Goal: Task Accomplishment & Management: Complete application form

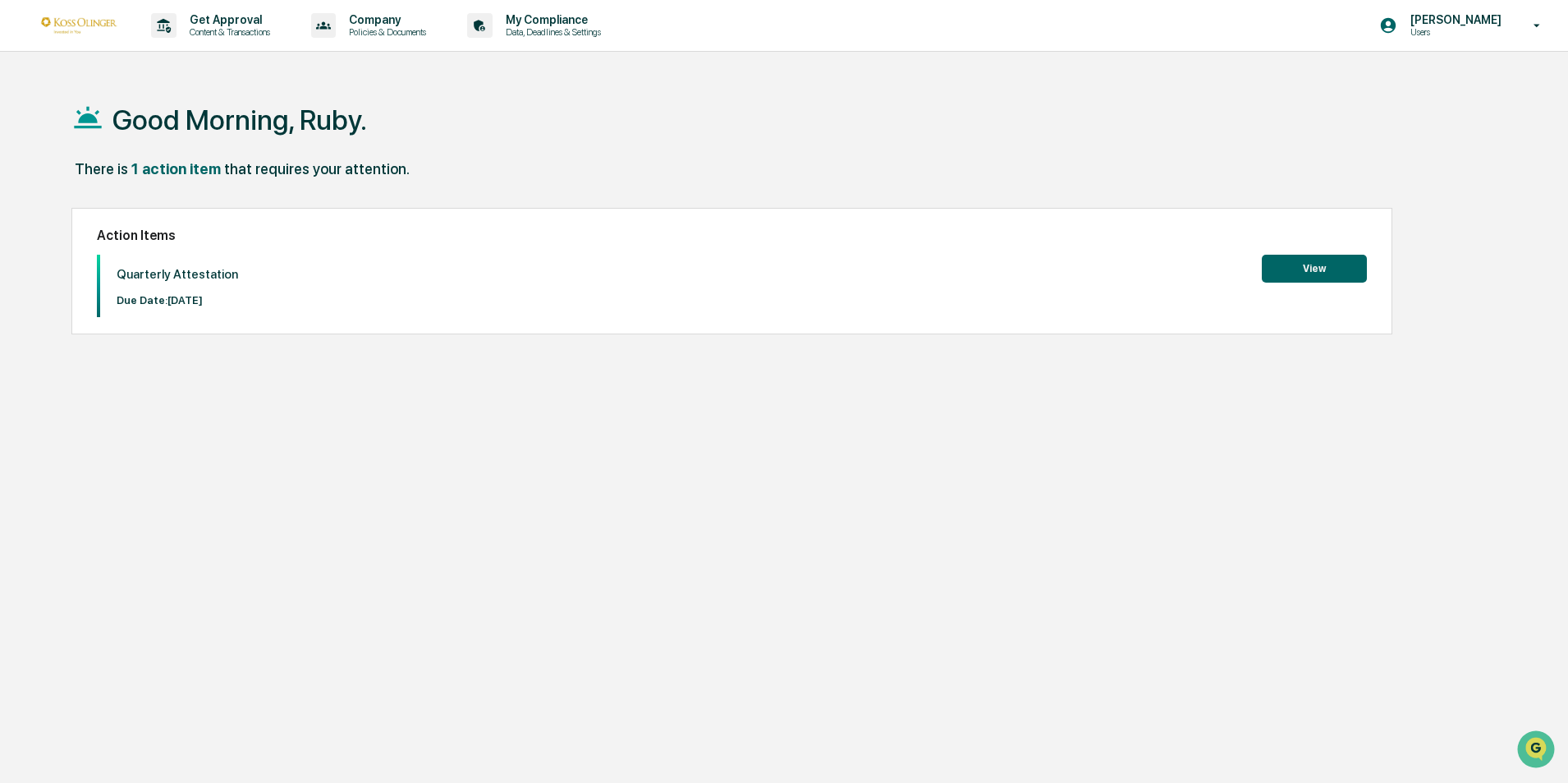
click at [1302, 266] on button "View" at bounding box center [1314, 268] width 105 height 27
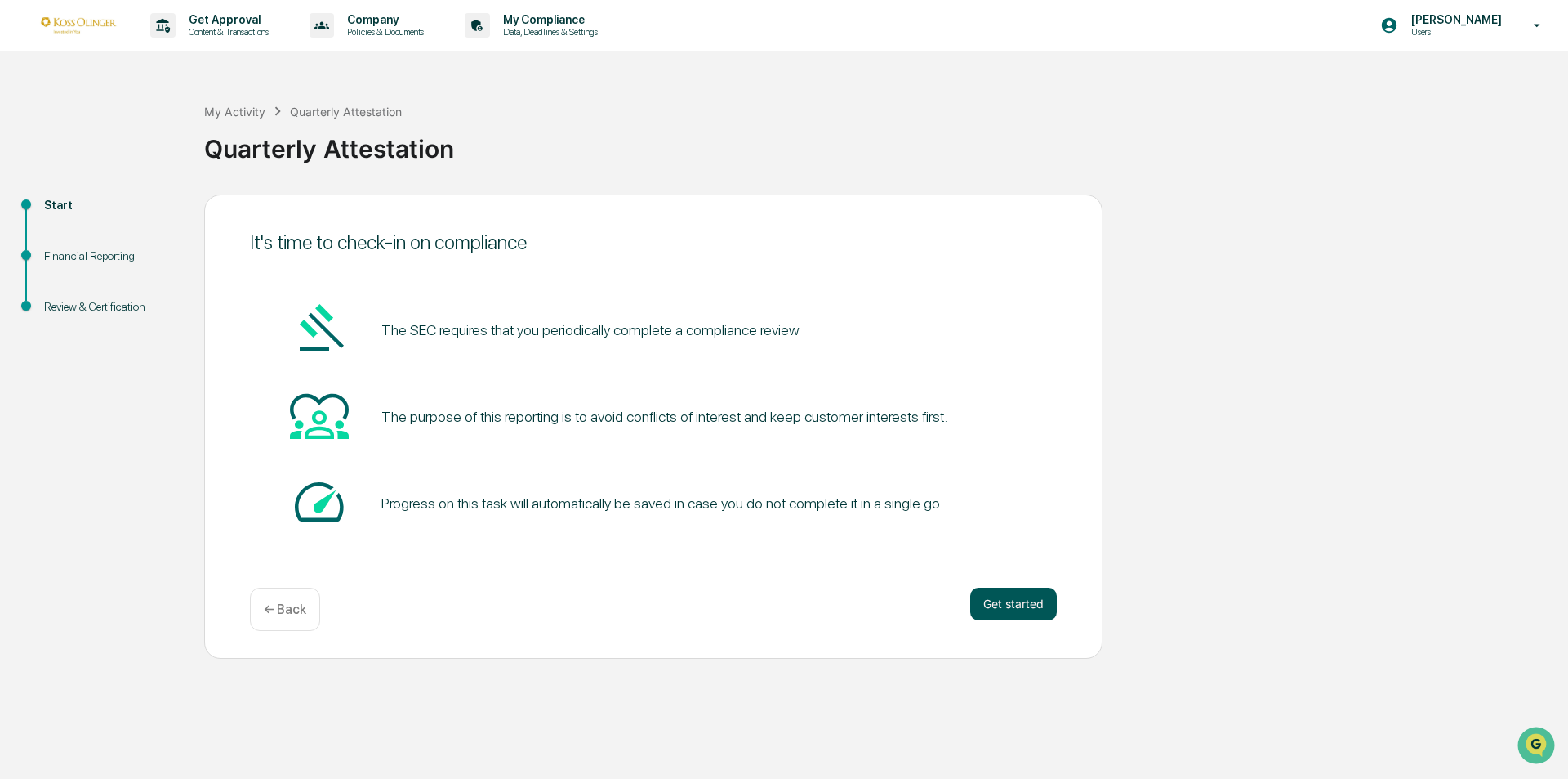
click at [1011, 601] on button "Get started" at bounding box center [1013, 603] width 86 height 33
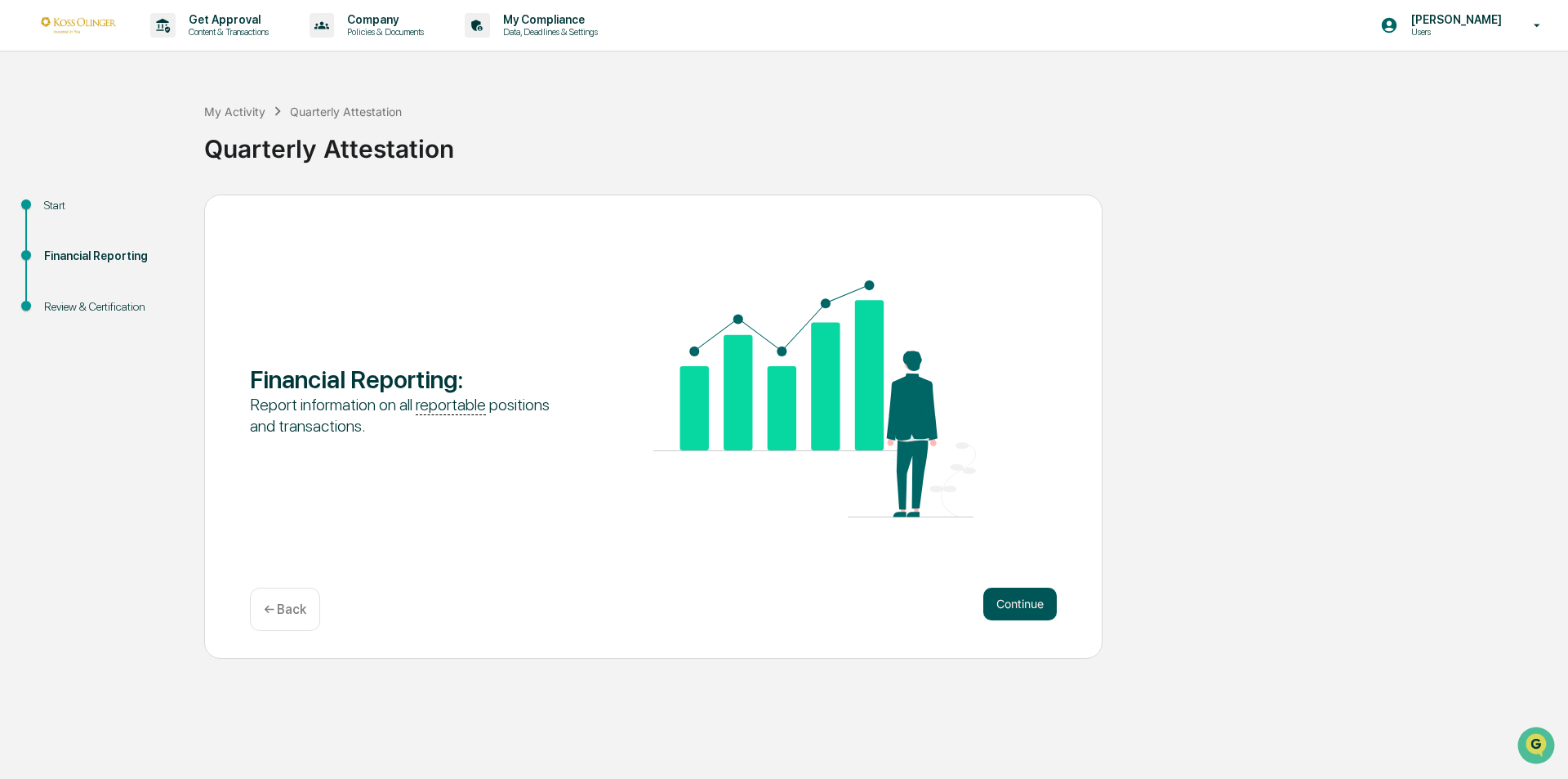
click at [1011, 600] on button "Continue" at bounding box center [1019, 603] width 73 height 33
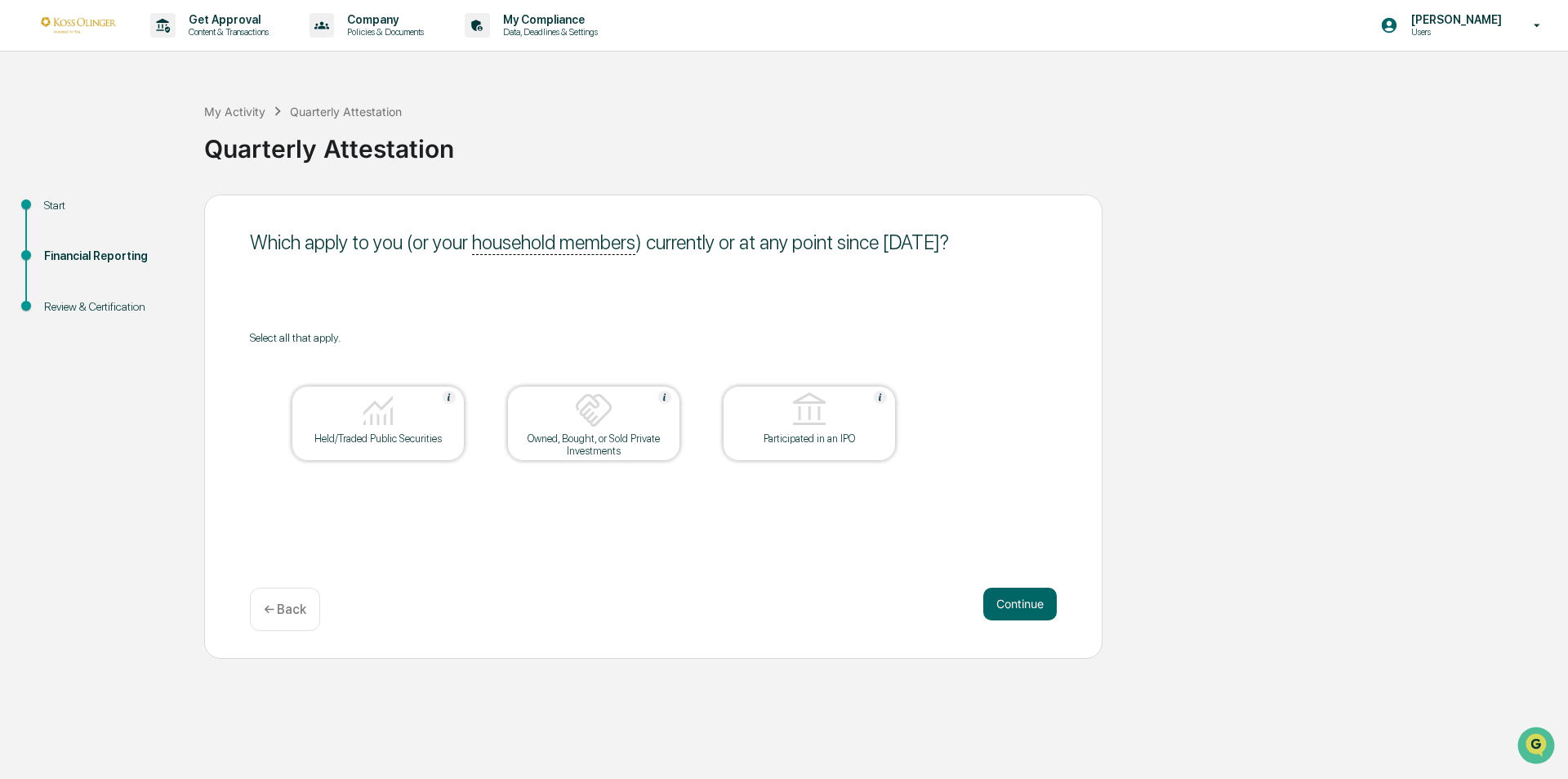
click at [1011, 600] on button "Continue" at bounding box center [1019, 603] width 73 height 33
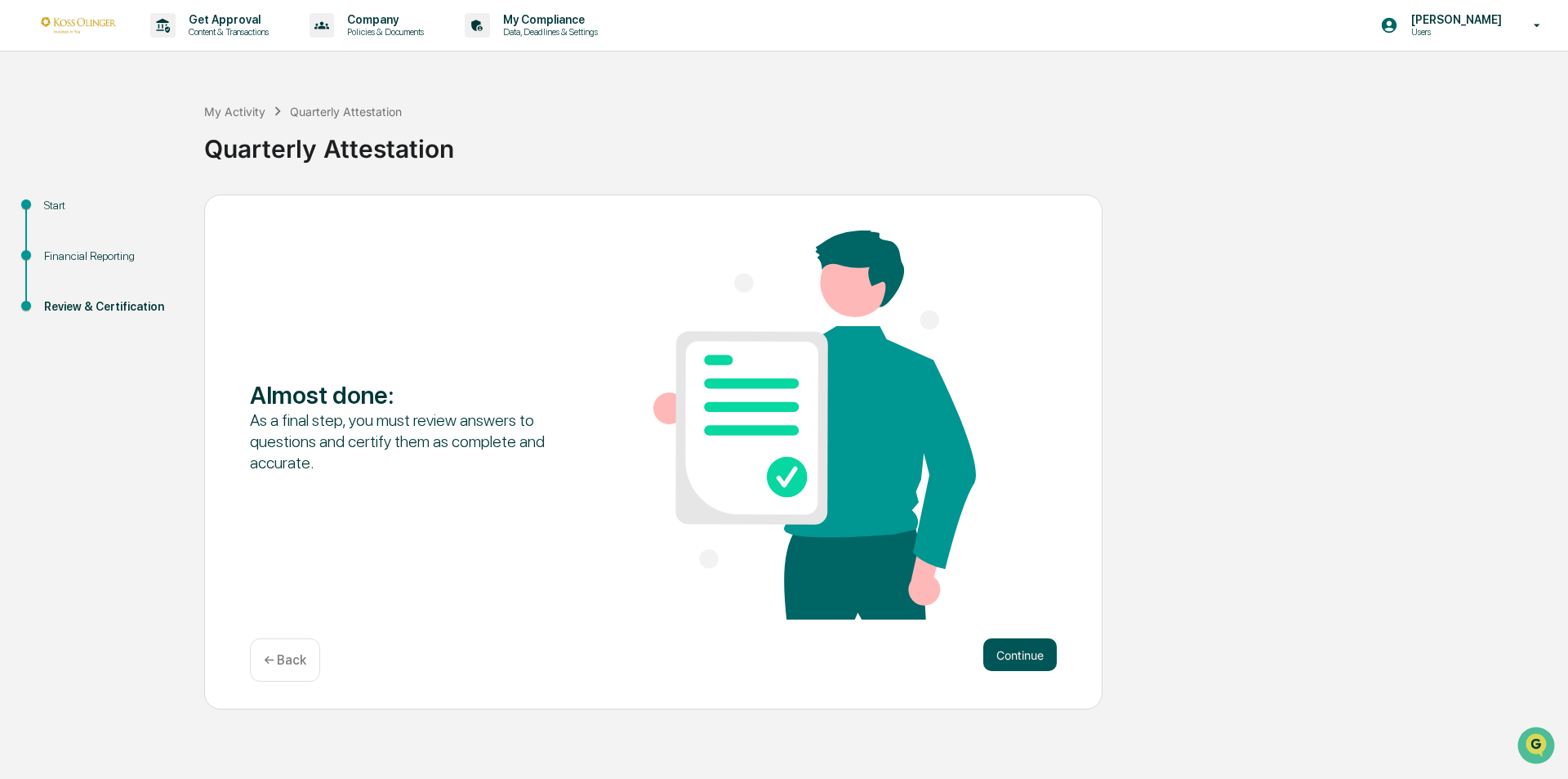
click at [1026, 662] on button "Continue" at bounding box center [1019, 654] width 73 height 33
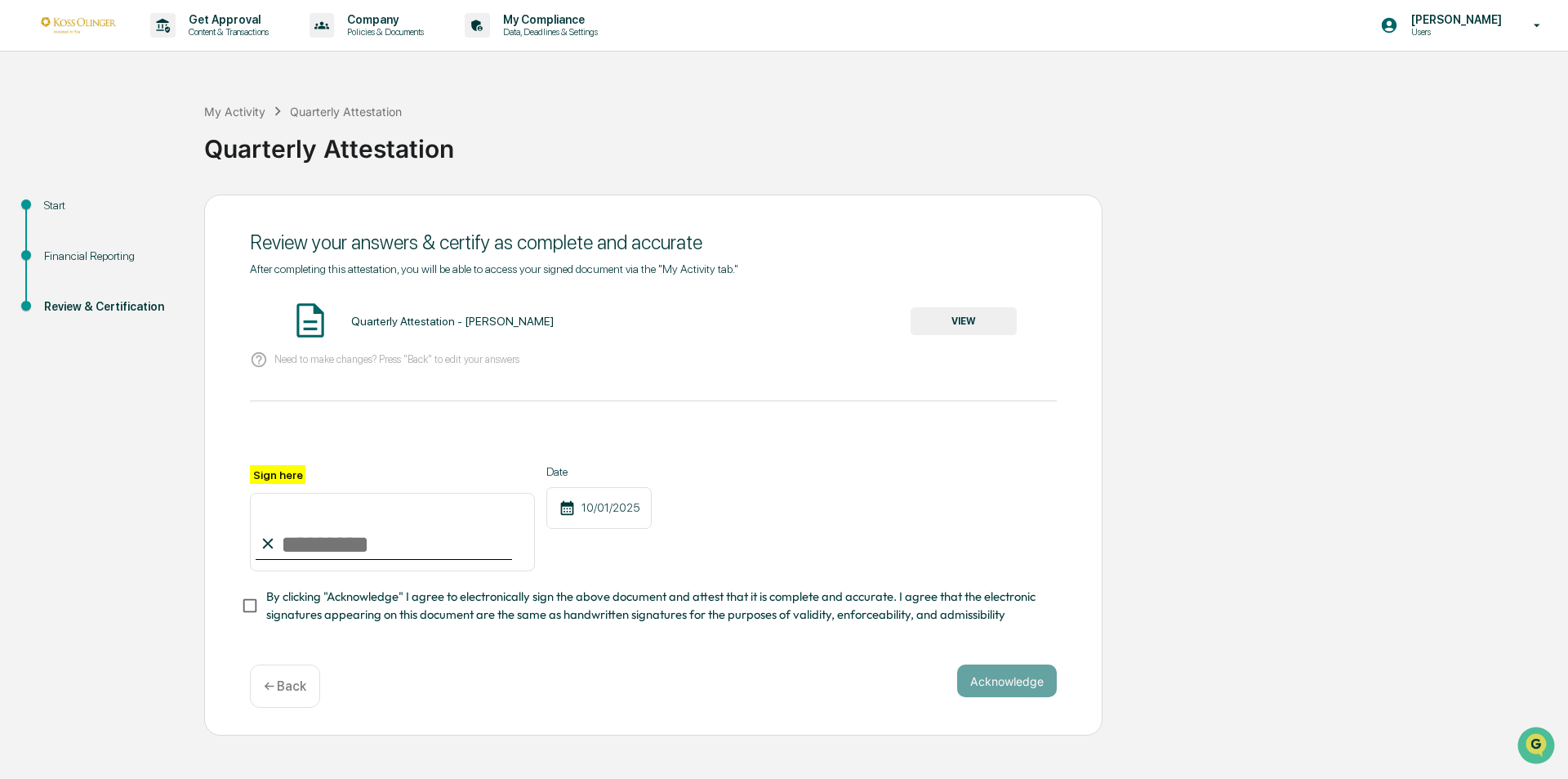
click at [329, 559] on input "Sign here" at bounding box center [392, 531] width 285 height 79
type input "**********"
click at [228, 598] on div "**********" at bounding box center [653, 465] width 899 height 542
click at [1005, 688] on button "Acknowledge" at bounding box center [1006, 680] width 100 height 33
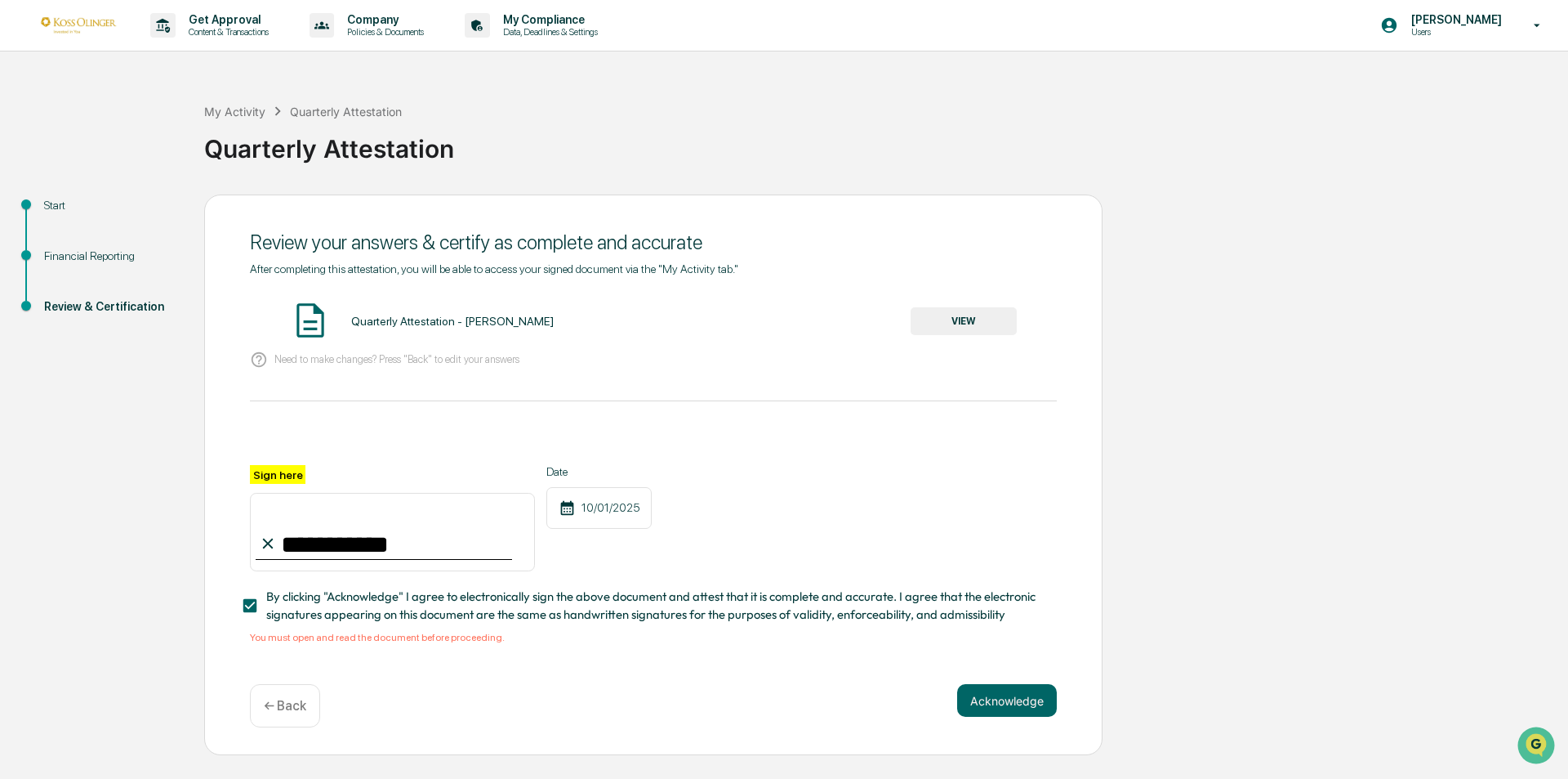
click at [968, 313] on button "VIEW" at bounding box center [964, 320] width 106 height 27
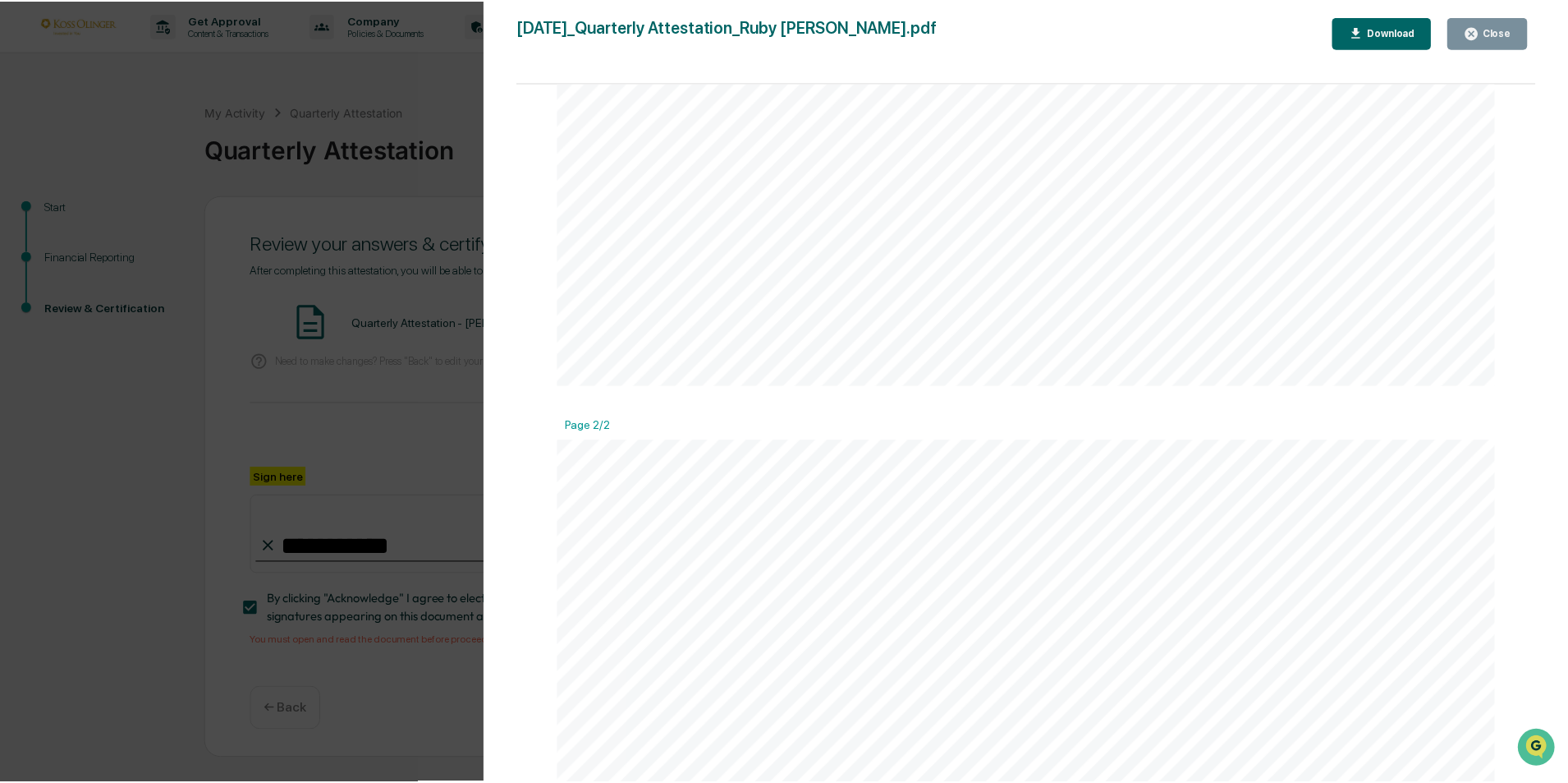
scroll to position [1478, 0]
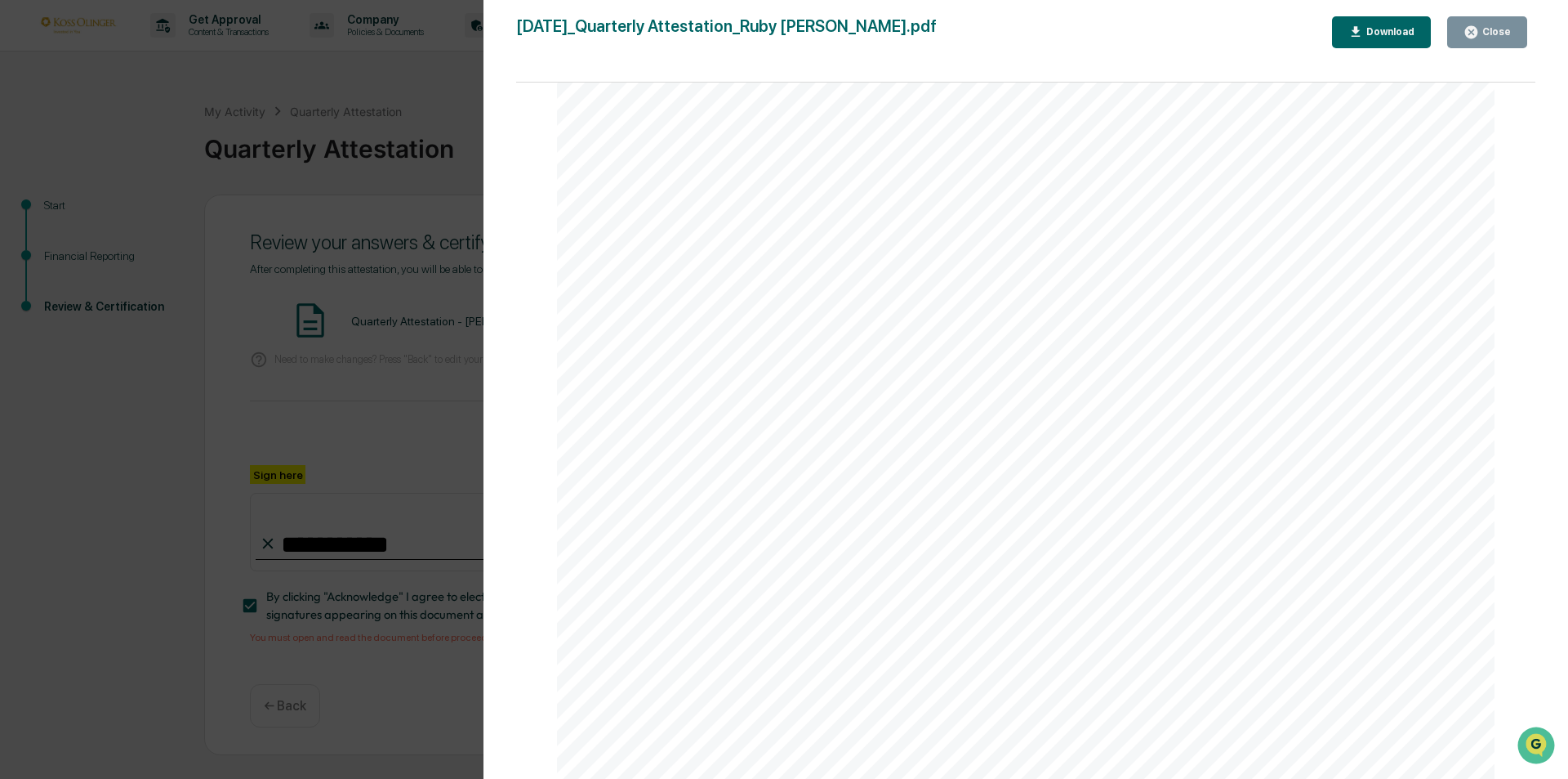
click at [1489, 28] on div "Close" at bounding box center [1495, 32] width 32 height 11
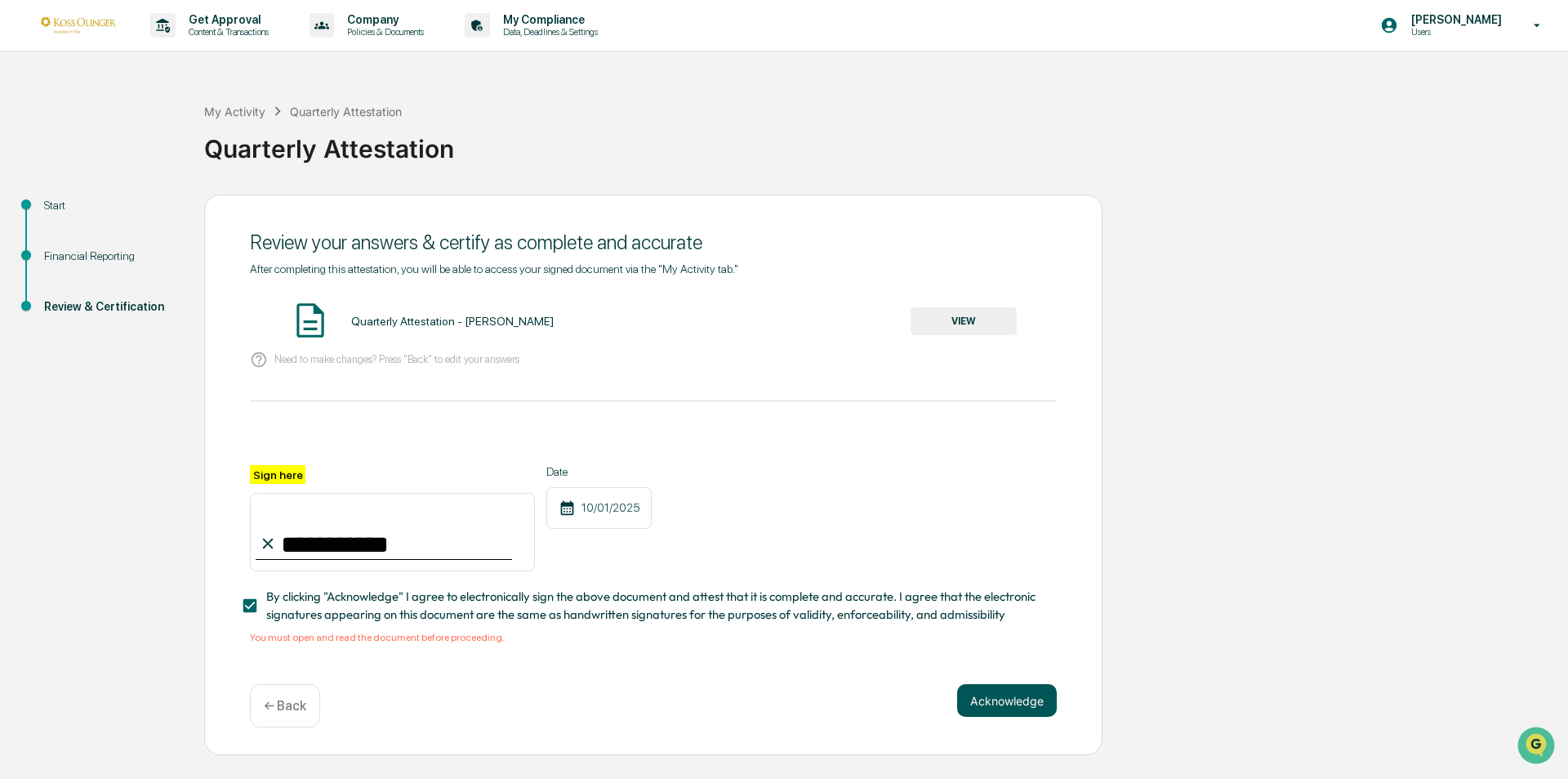
click at [1031, 694] on button "Acknowledge" at bounding box center [1006, 700] width 100 height 33
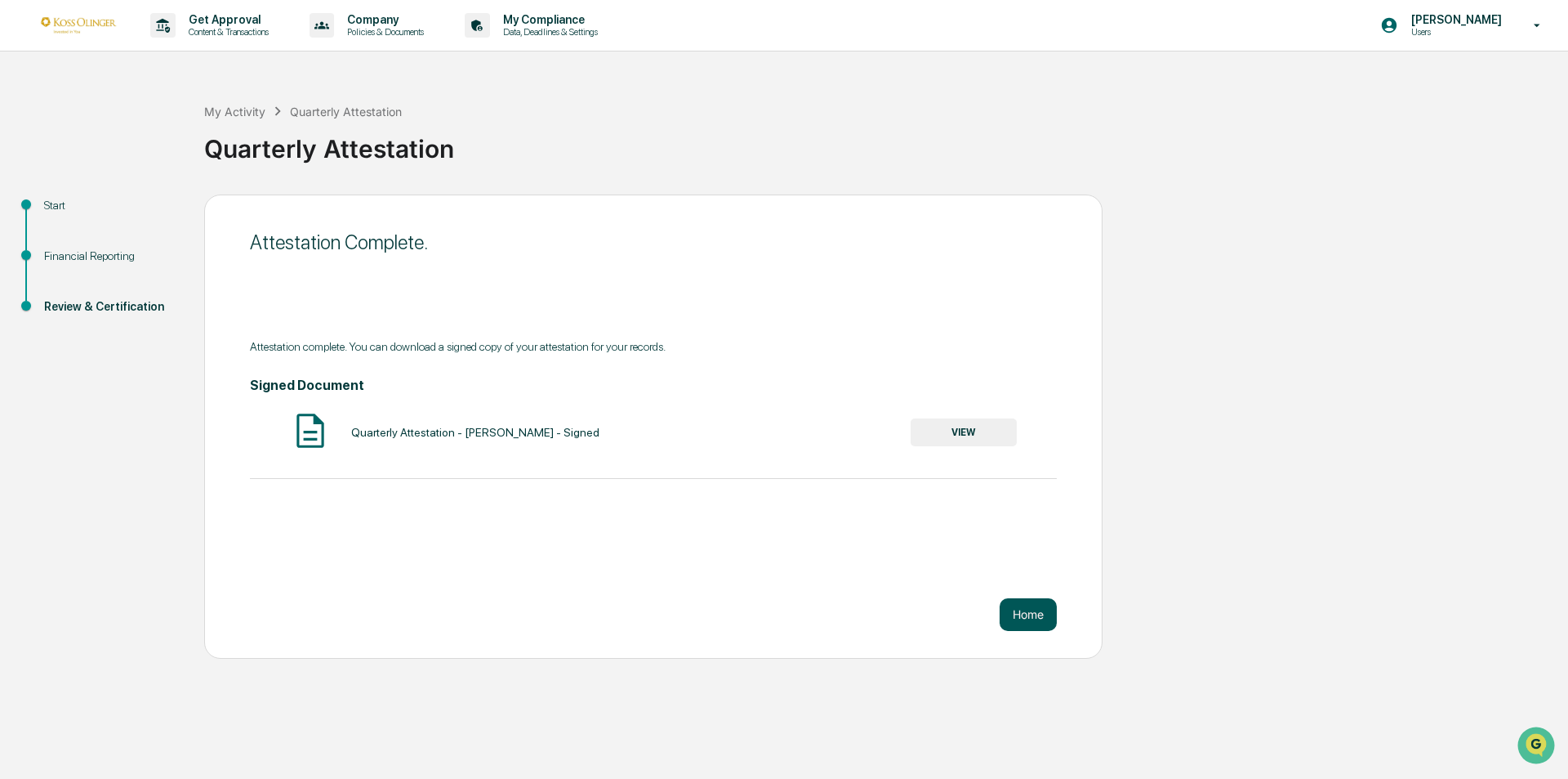
click at [1022, 608] on button "Home" at bounding box center [1028, 614] width 57 height 33
